Goal: Transaction & Acquisition: Purchase product/service

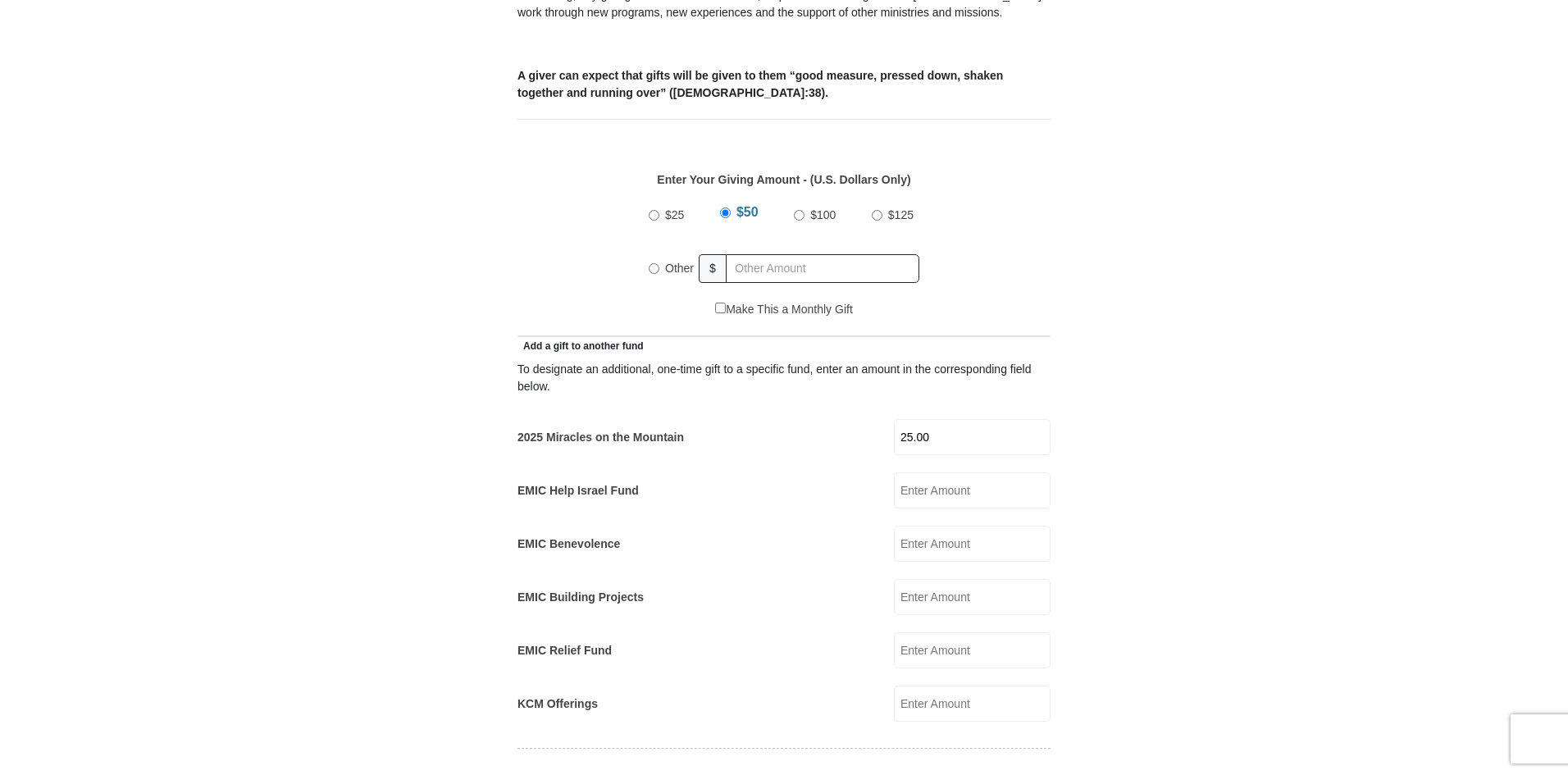
type input "25.00"
drag, startPoint x: 1567, startPoint y: 269, endPoint x: 1571, endPoint y: 298, distance: 29.3
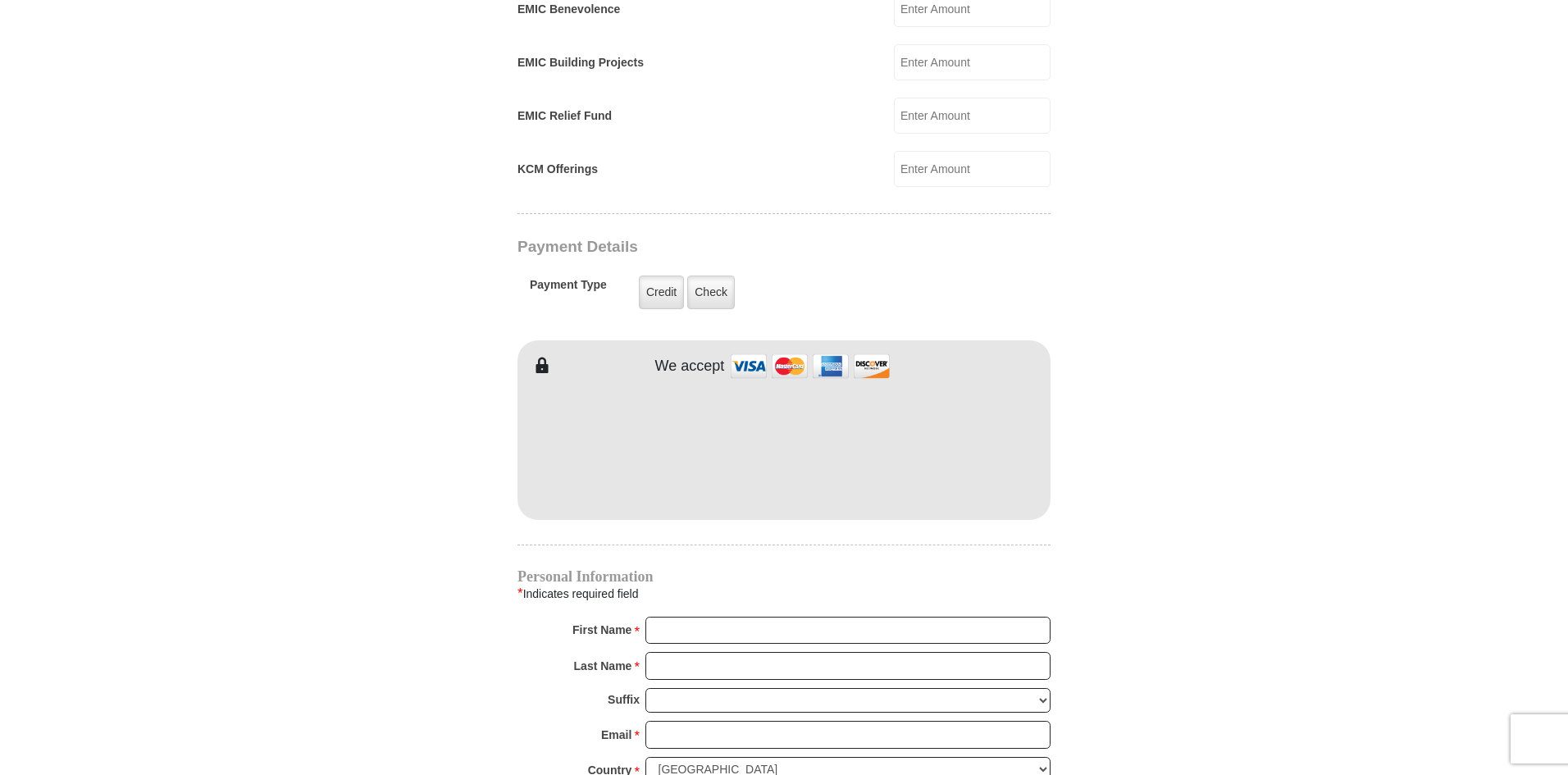
scroll to position [1197, 0]
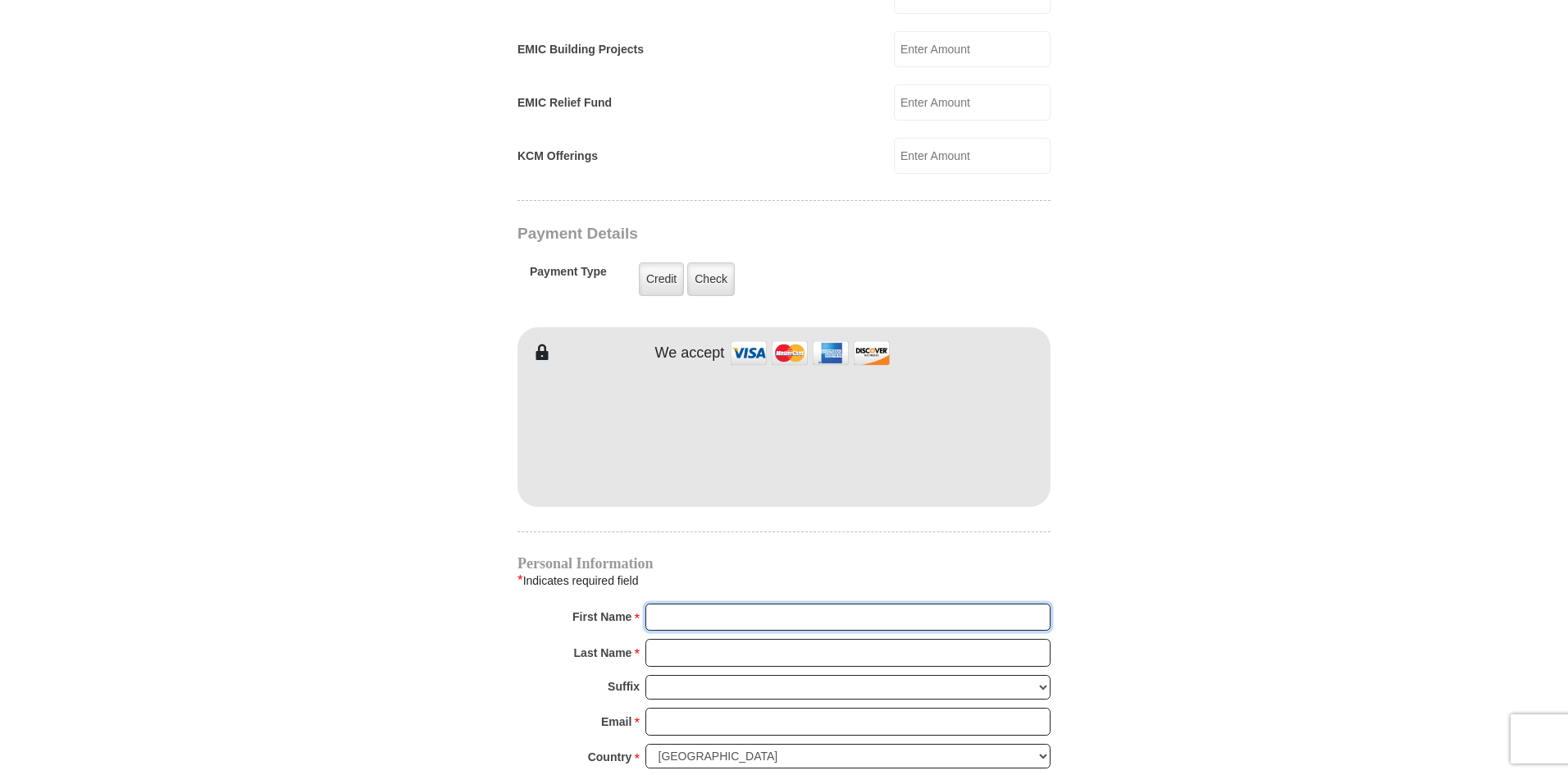
click at [736, 603] on input "First Name *" at bounding box center [848, 617] width 405 height 28
type input "[PERSON_NAME]"
click at [753, 639] on input "Last Name *" at bounding box center [848, 652] width 405 height 28
type input "[PERSON_NAME]"
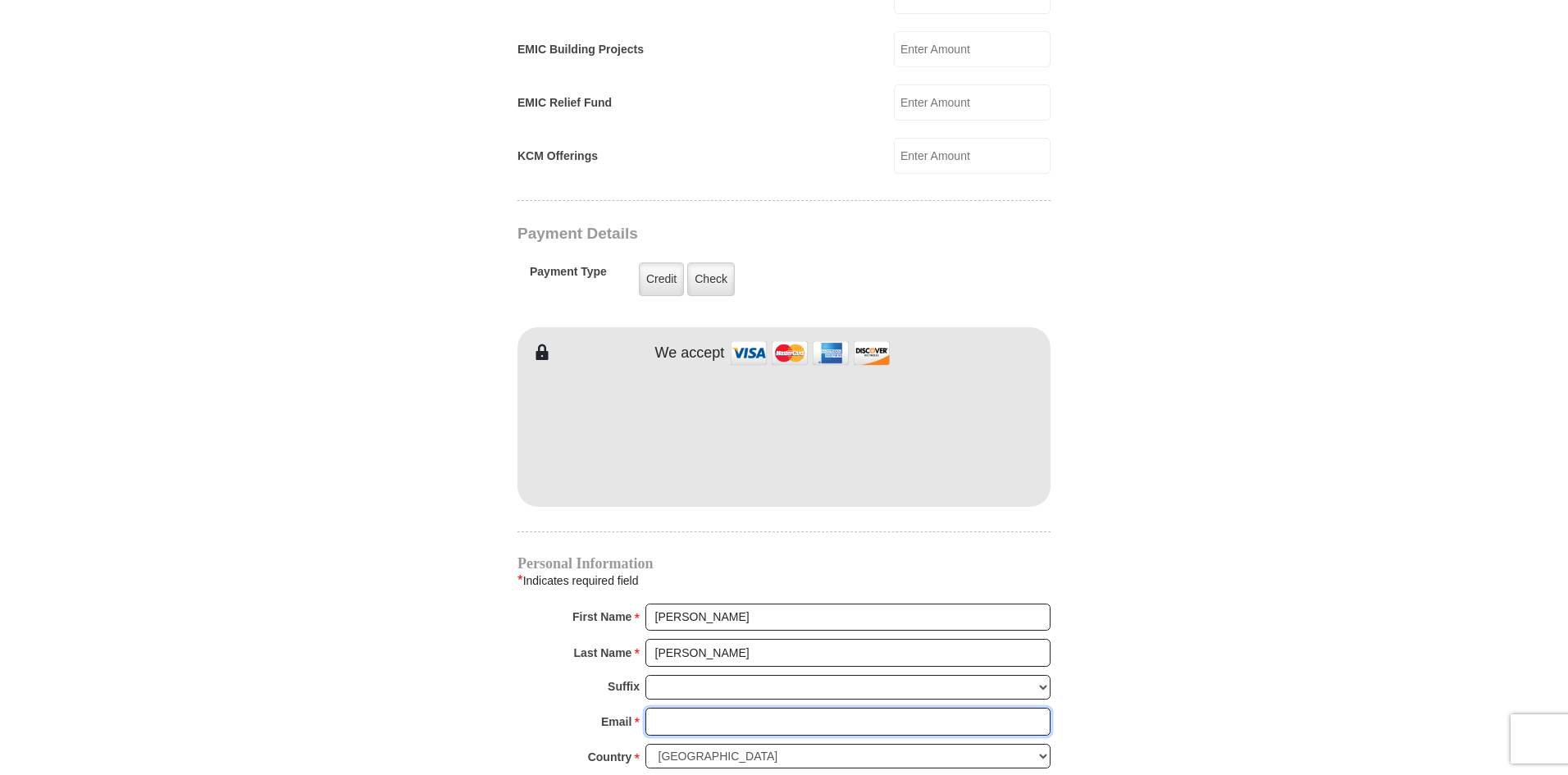
click at [749, 715] on input "Email *" at bounding box center [848, 721] width 405 height 28
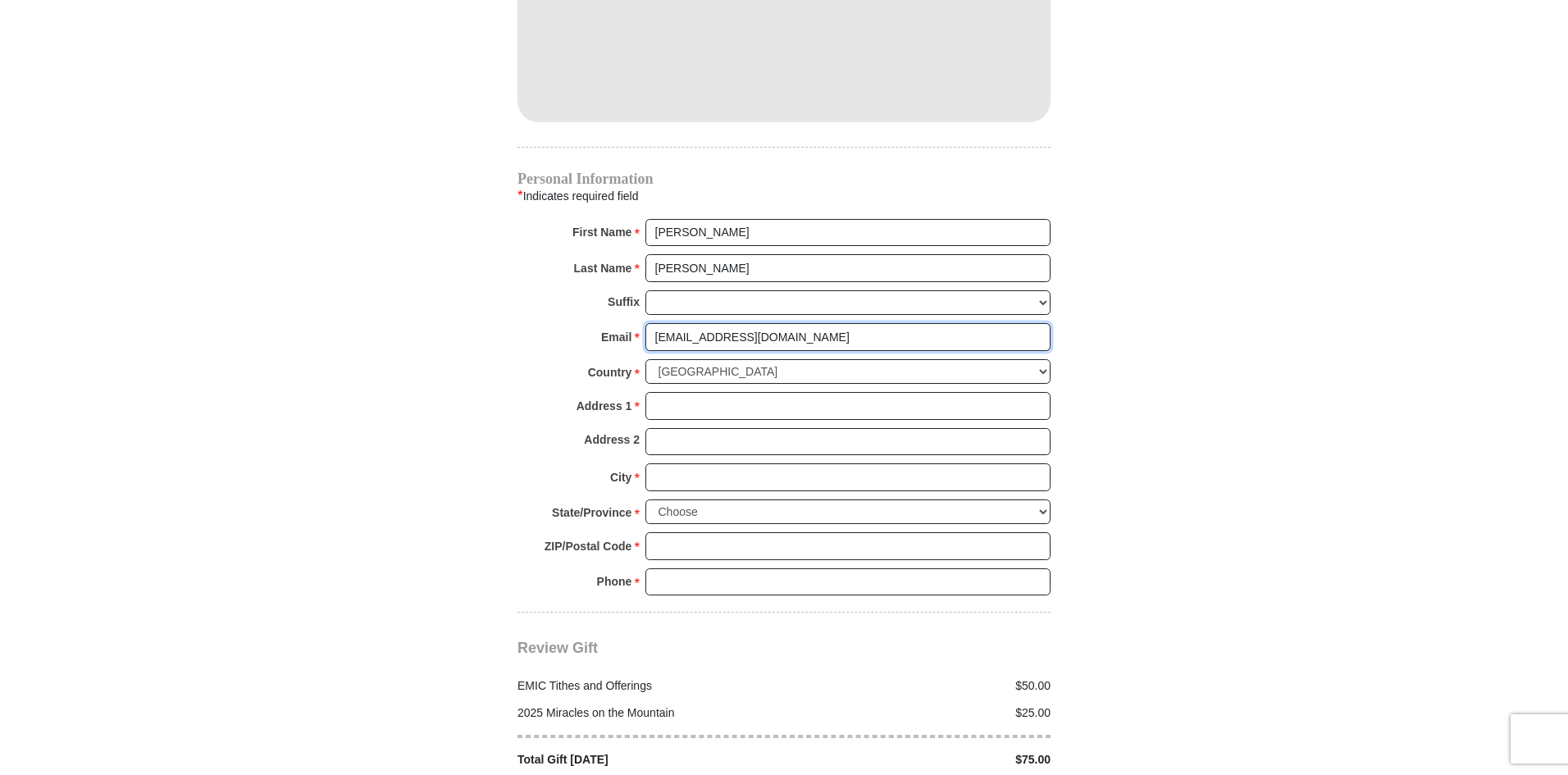
scroll to position [1588, 0]
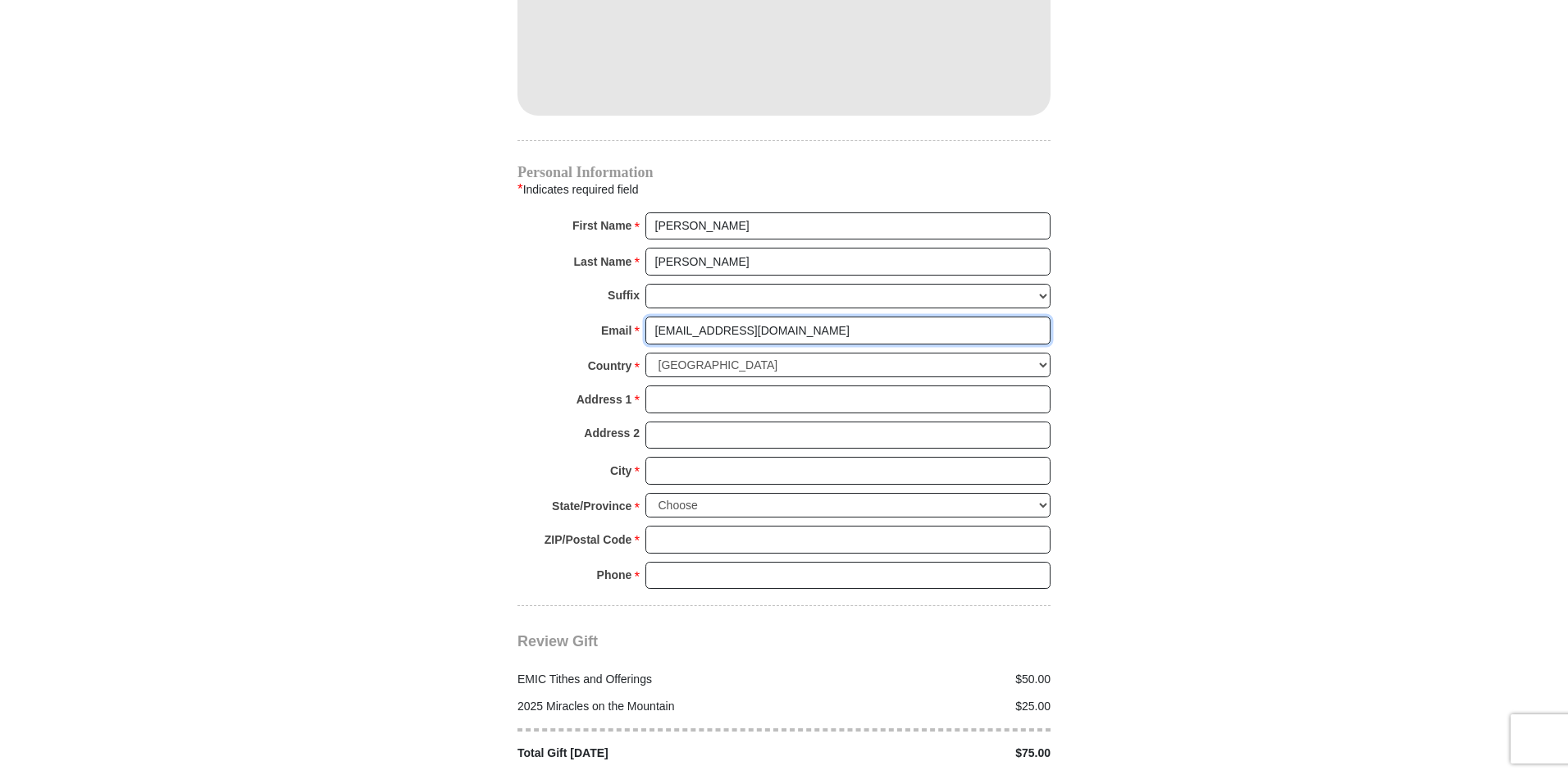
type input "[EMAIL_ADDRESS][DOMAIN_NAME]"
click at [808, 386] on input "Address 1 *" at bounding box center [848, 399] width 405 height 28
type input "[STREET_ADDRESS]"
click at [782, 422] on input "Address 2" at bounding box center [848, 435] width 405 height 28
type input "Apt 1"
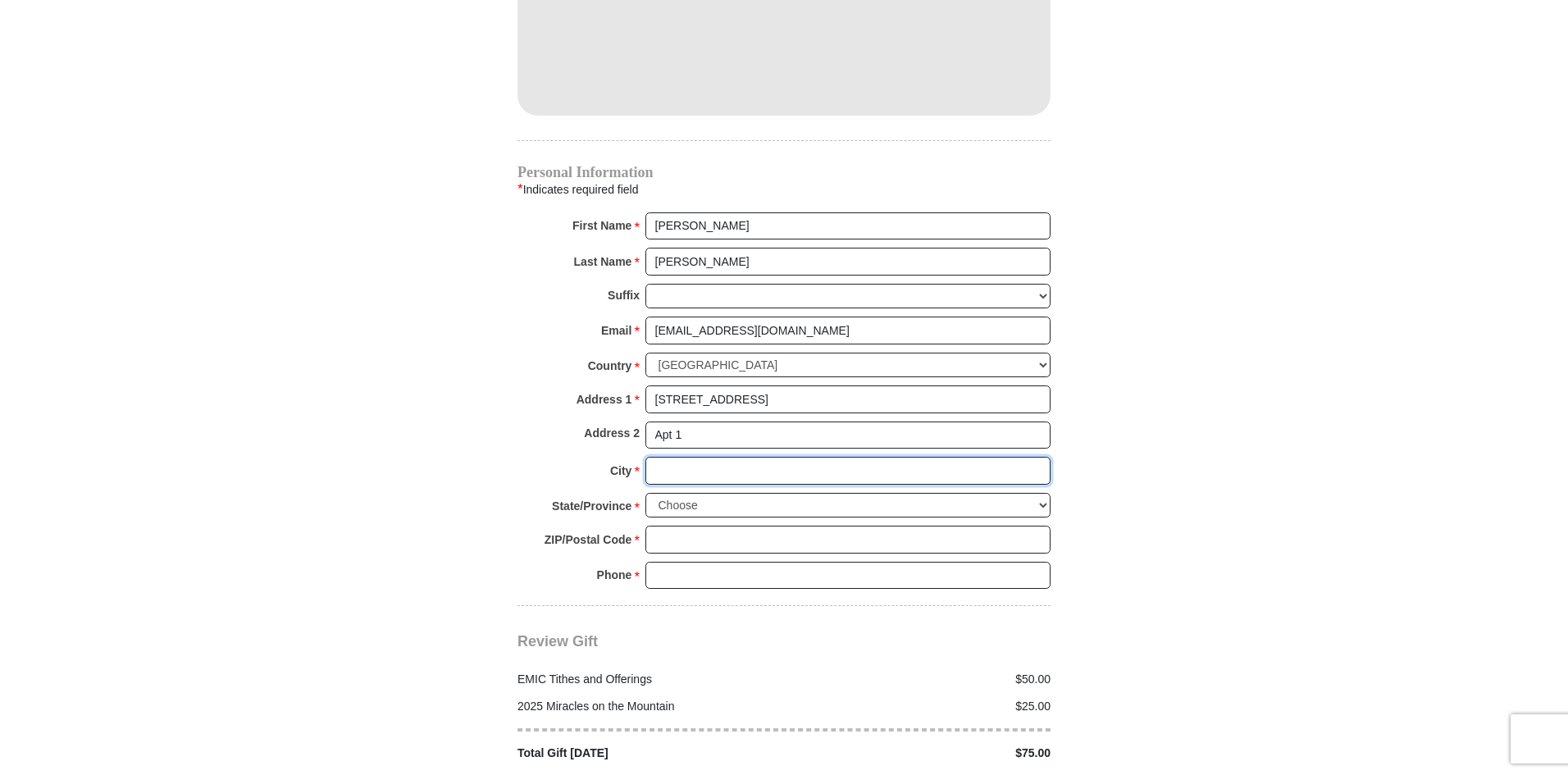
click at [832, 456] on input "City *" at bounding box center [848, 470] width 405 height 28
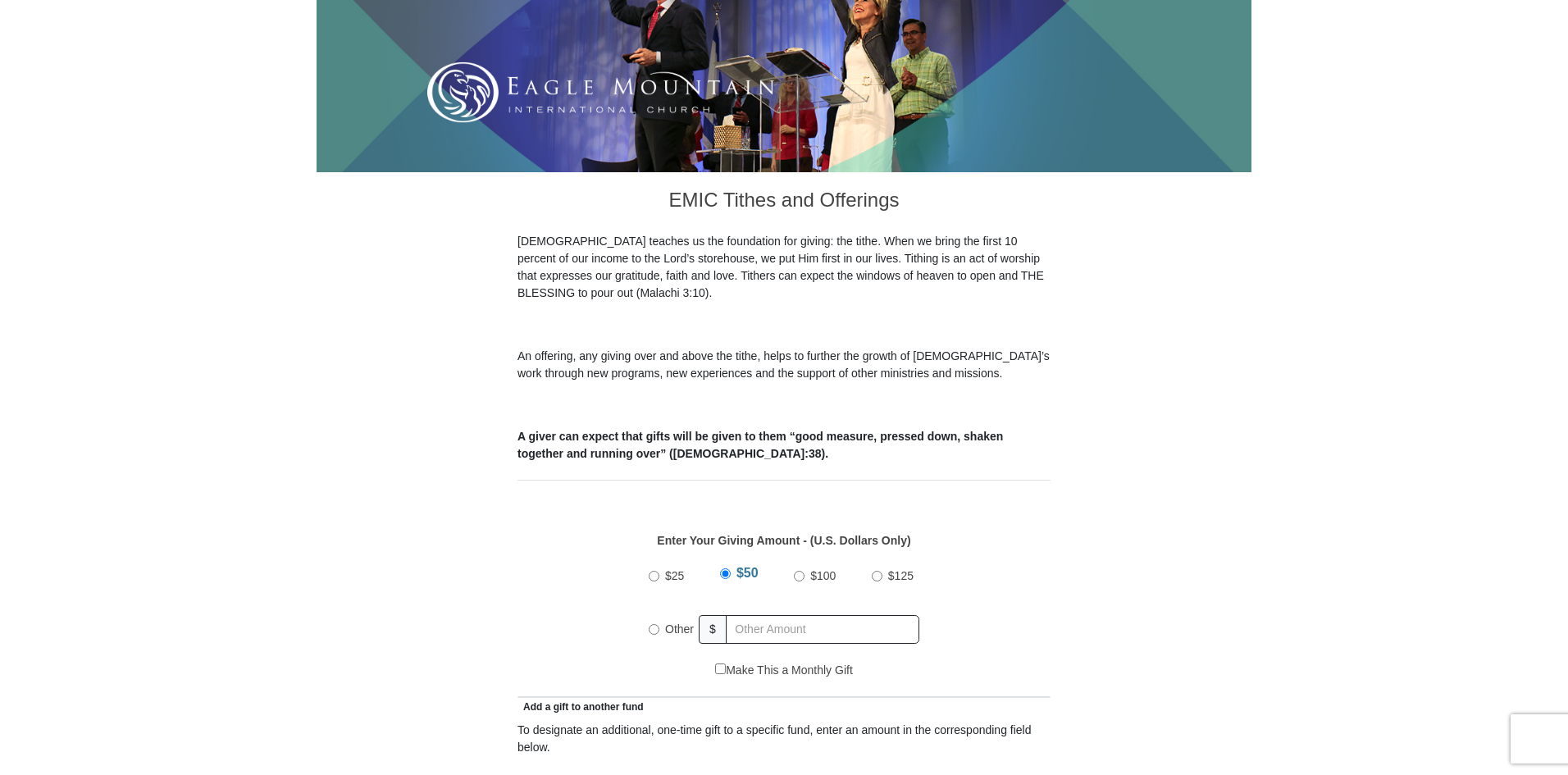
scroll to position [295, 0]
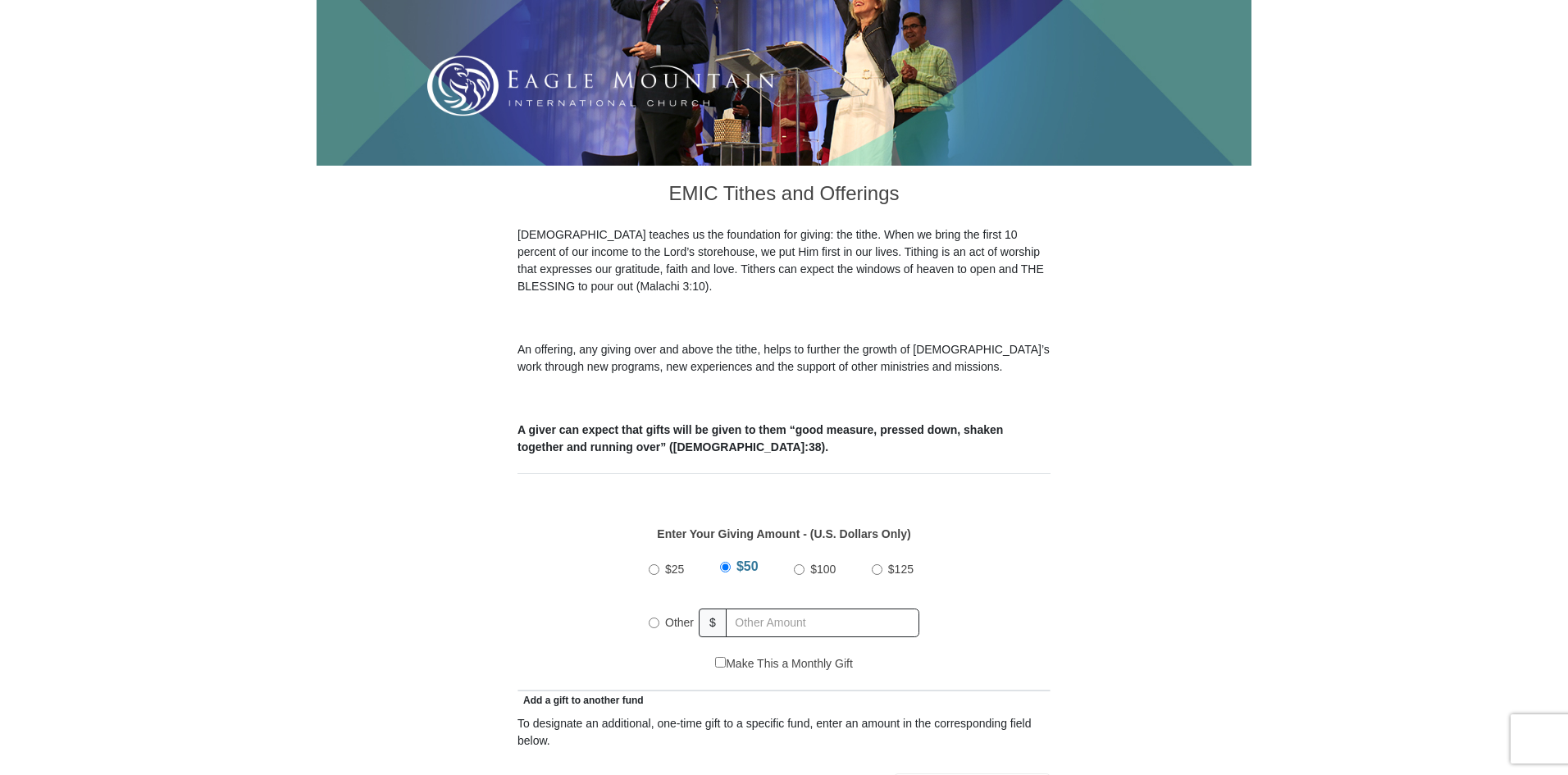
type input "N"
click at [652, 618] on input "Other" at bounding box center [653, 622] width 11 height 10
radio input "true"
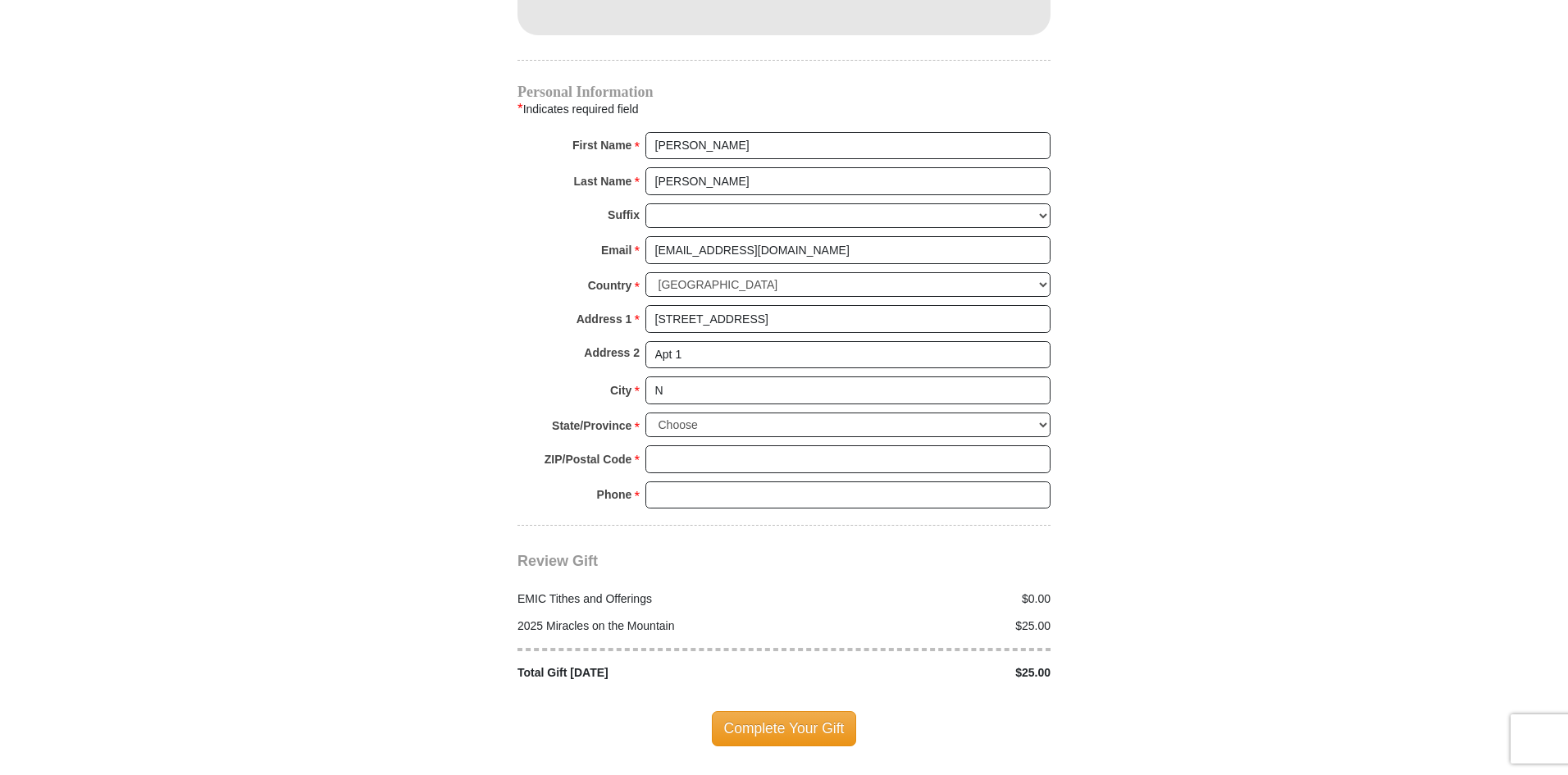
scroll to position [1678, 0]
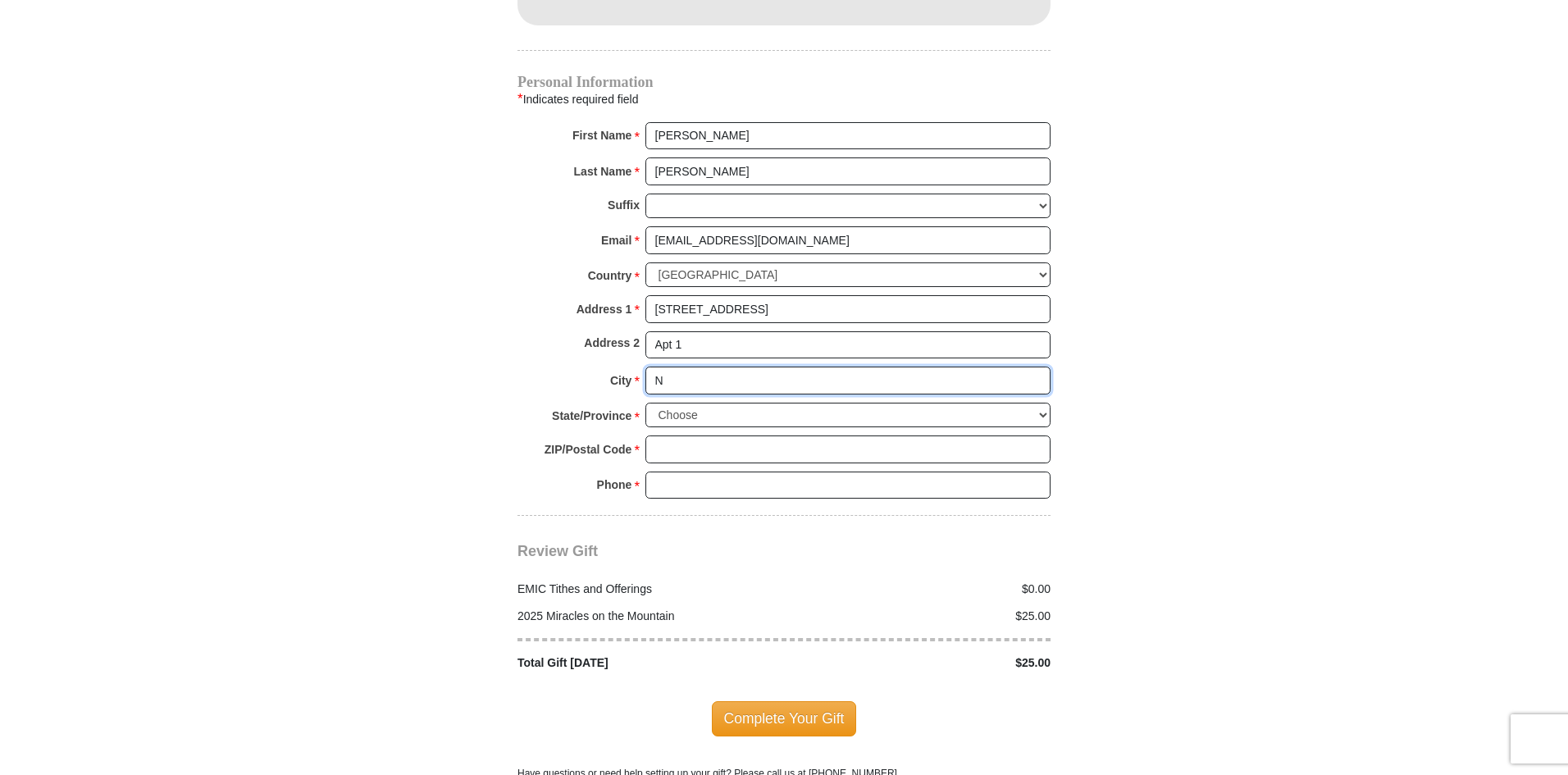
click at [705, 367] on input "N" at bounding box center [848, 380] width 405 height 28
type input "[GEOGRAPHIC_DATA]"
click at [698, 403] on select "Choose [US_STATE] [US_STATE] [US_STATE] [US_STATE] [US_STATE] Armed Forces Amer…" at bounding box center [848, 415] width 405 height 26
select select "FL"
click at [646, 403] on select "Choose [US_STATE] [US_STATE] [US_STATE] [US_STATE] [US_STATE] Armed Forces Amer…" at bounding box center [848, 415] width 405 height 26
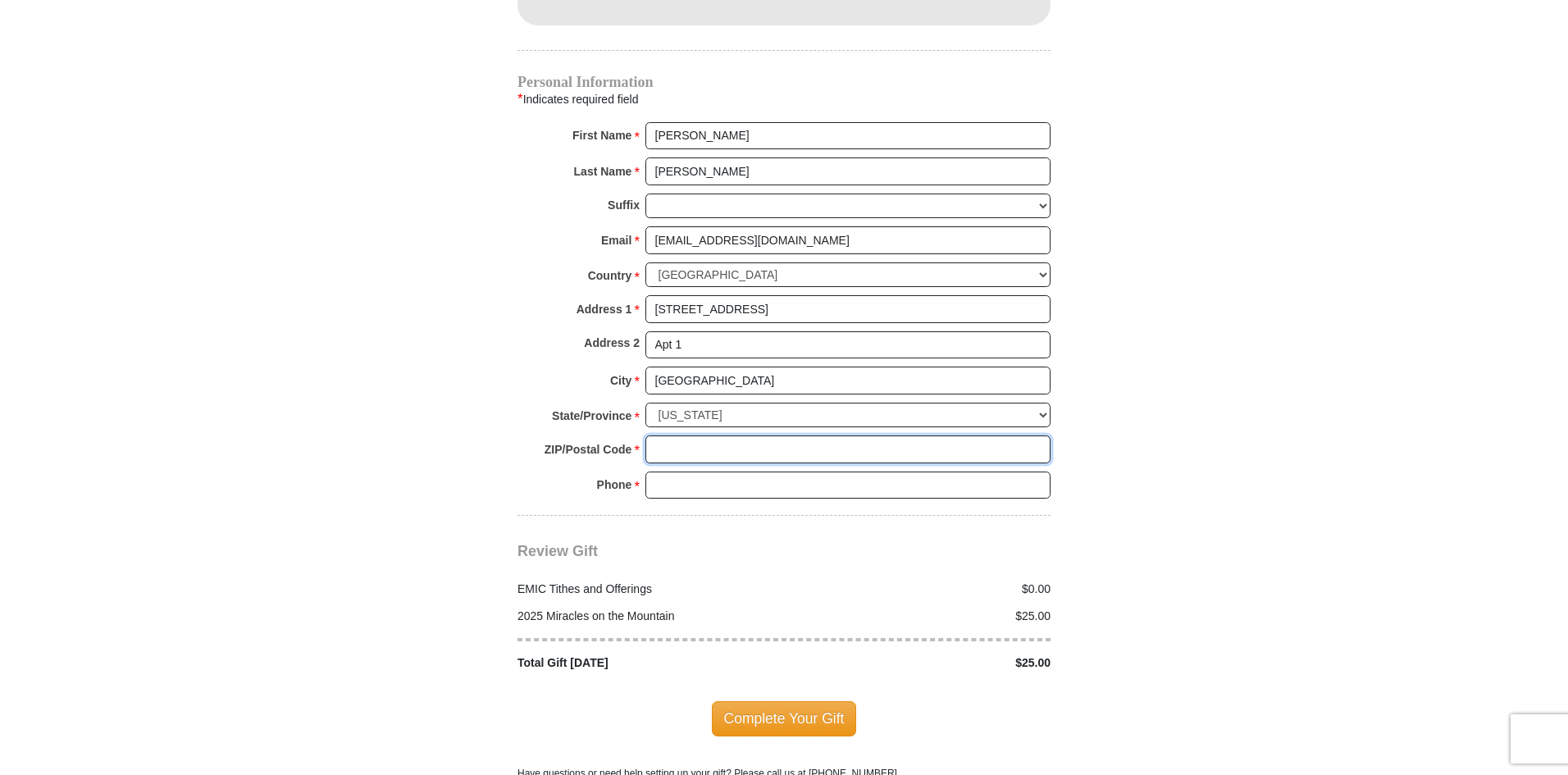
click at [689, 435] on input "ZIP/Postal Code *" at bounding box center [848, 449] width 405 height 28
type input "33161"
click at [756, 471] on input "Phone * *" at bounding box center [848, 485] width 405 height 28
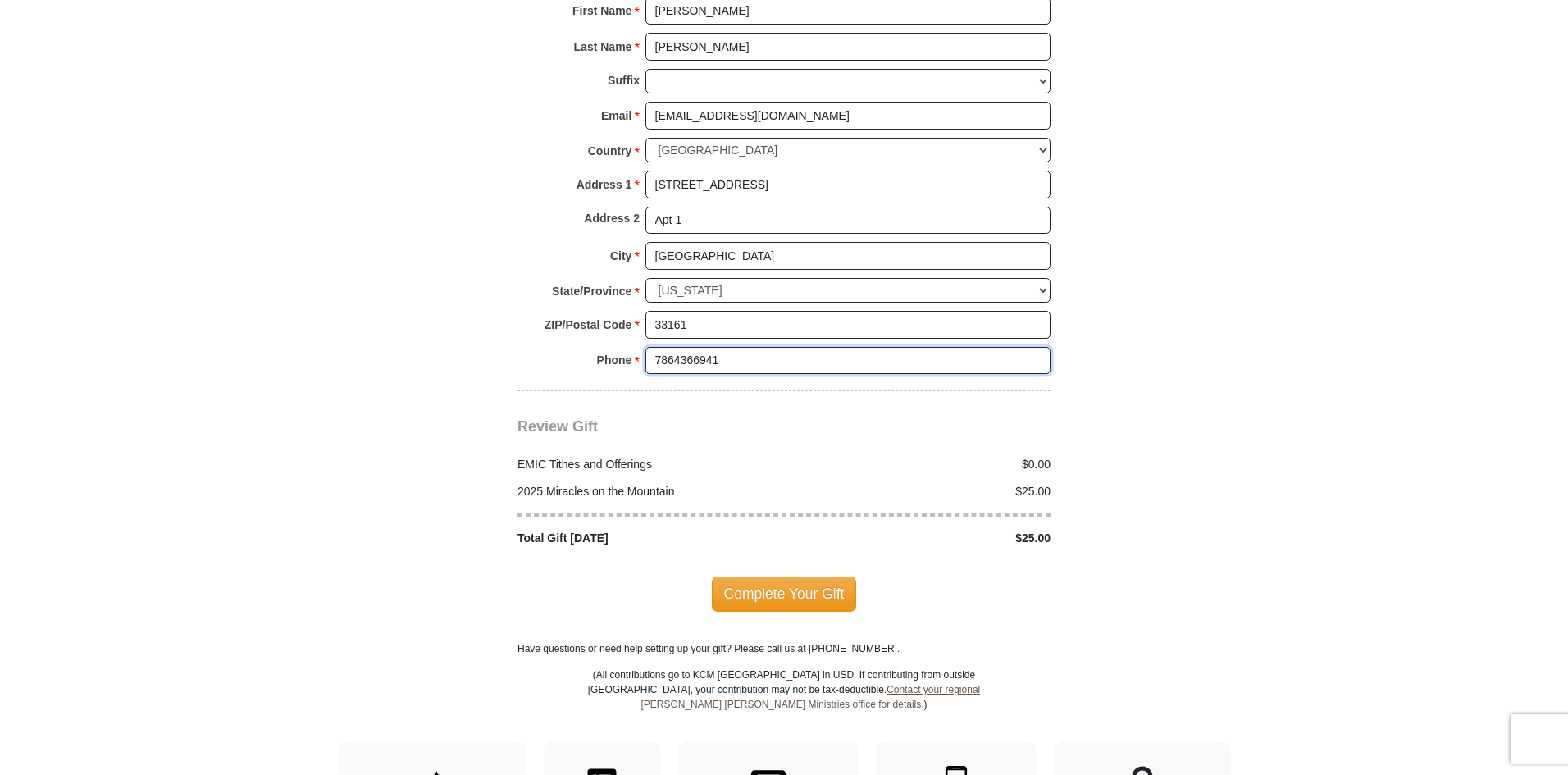
scroll to position [1833, 0]
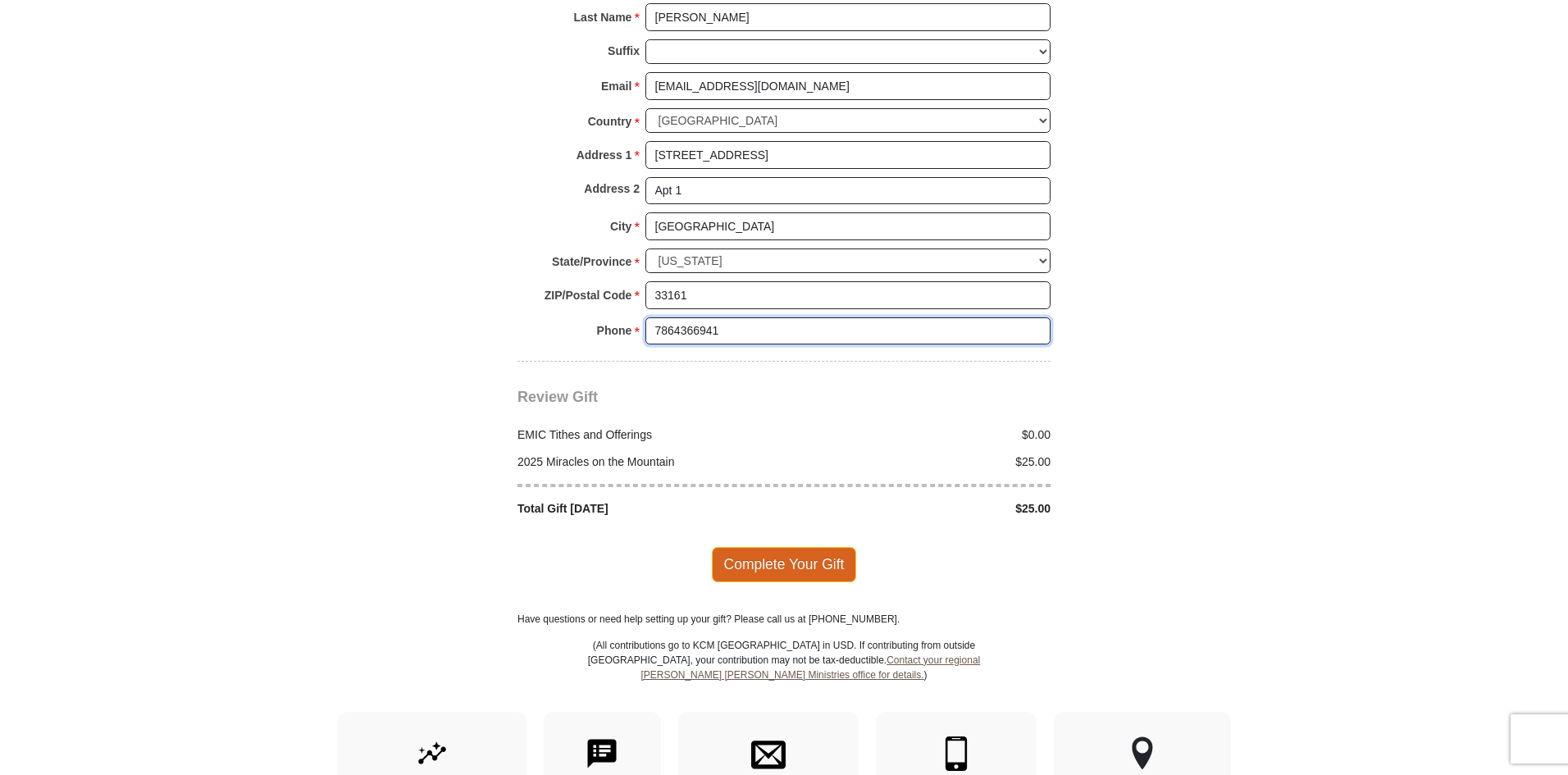
type input "7864366941"
click at [784, 550] on span "Complete Your Gift" at bounding box center [785, 564] width 145 height 34
